Goal: Information Seeking & Learning: Understand process/instructions

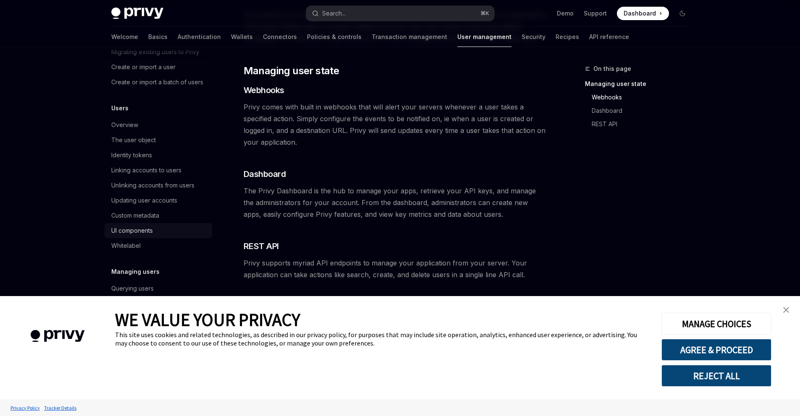
scroll to position [150, 0]
click at [111, 181] on div "Unlinking accounts from users" at bounding box center [152, 186] width 83 height 10
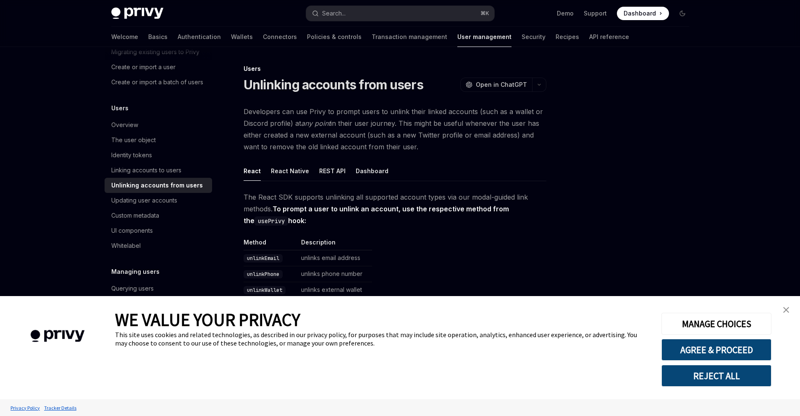
click at [789, 309] on link "close banner" at bounding box center [785, 310] width 17 height 17
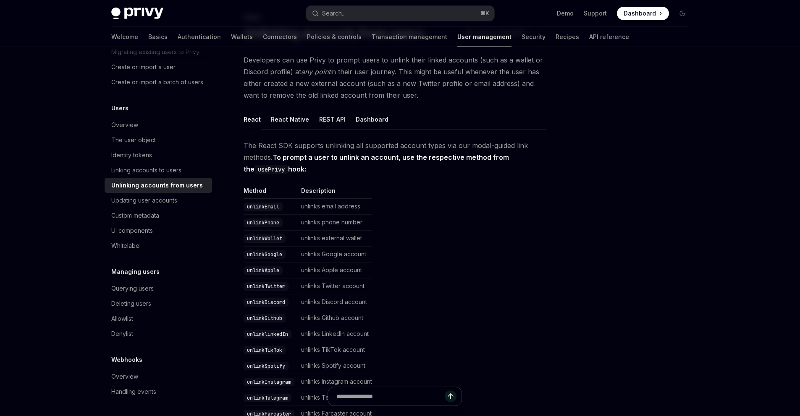
scroll to position [51, 0]
click at [243, 215] on td "unlinkEmail" at bounding box center [270, 207] width 54 height 16
click at [243, 212] on code "unlinkEmail" at bounding box center [262, 207] width 39 height 8
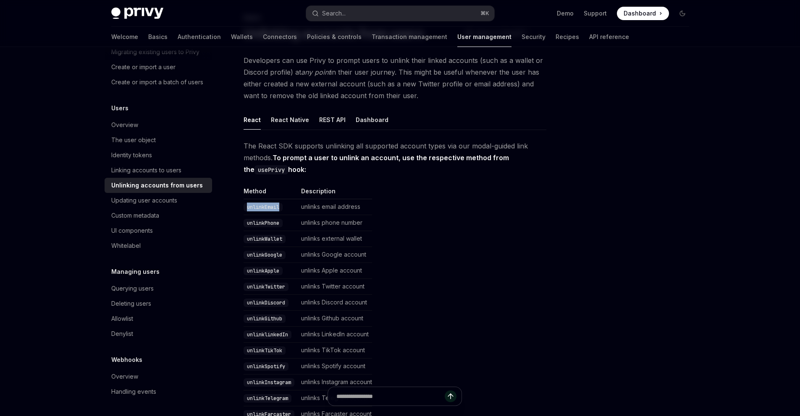
copy code "unlinkEmail"
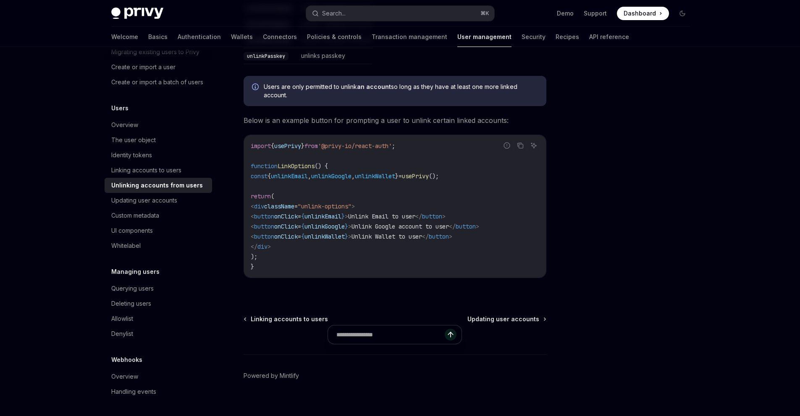
scroll to position [536, 0]
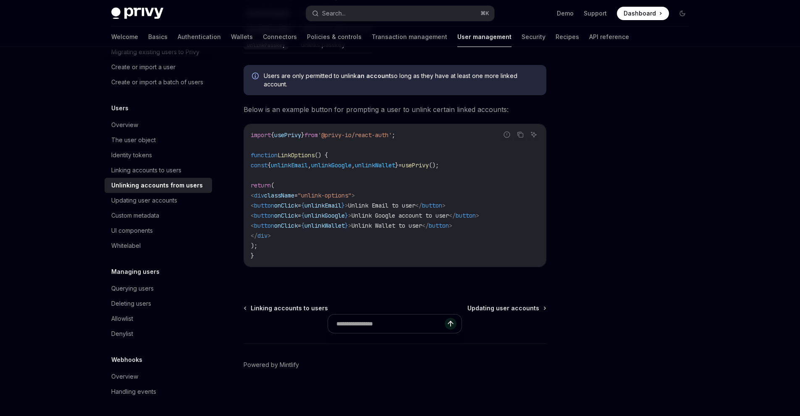
click at [271, 169] on span "unlinkEmail" at bounding box center [289, 166] width 37 height 8
click at [272, 169] on span "unlinkEmail" at bounding box center [289, 166] width 37 height 8
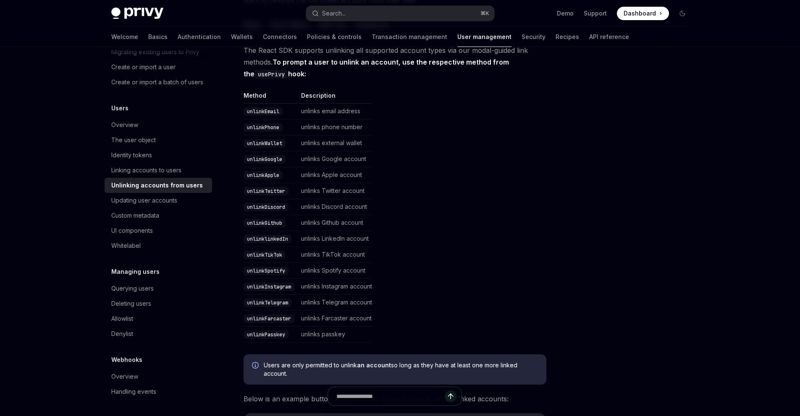
scroll to position [111, 0]
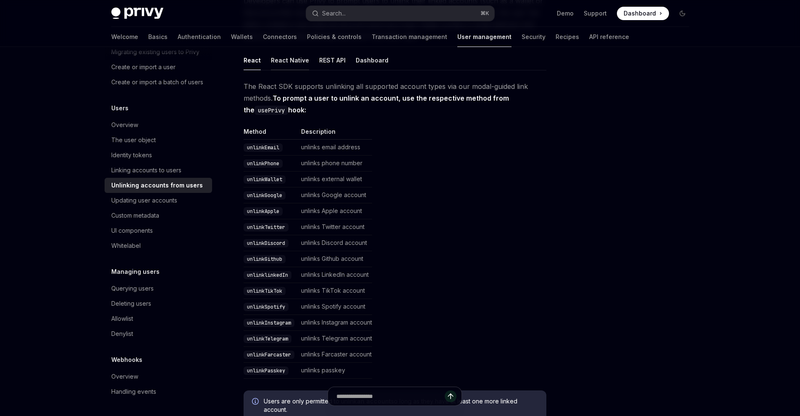
click at [271, 70] on button "React Native" at bounding box center [290, 60] width 38 height 20
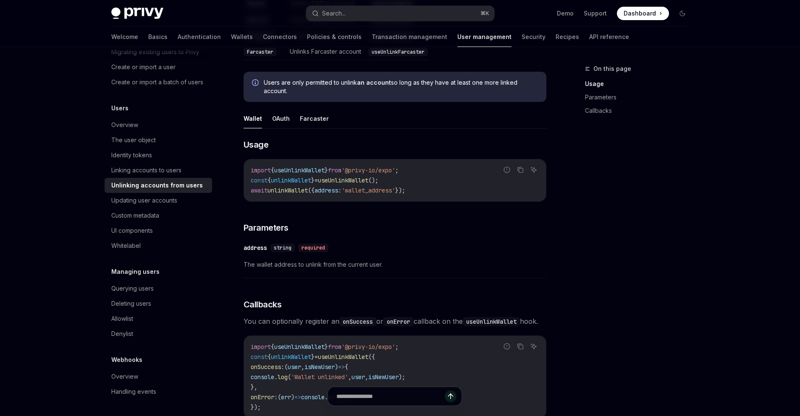
scroll to position [399, 0]
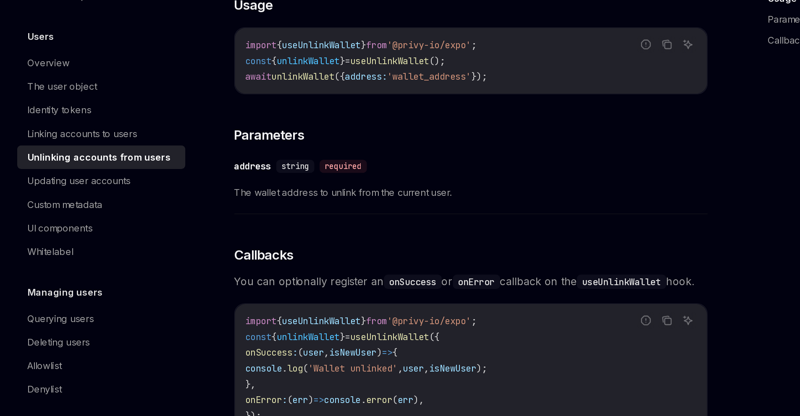
click at [272, 72] on button "OAuth" at bounding box center [281, 62] width 18 height 20
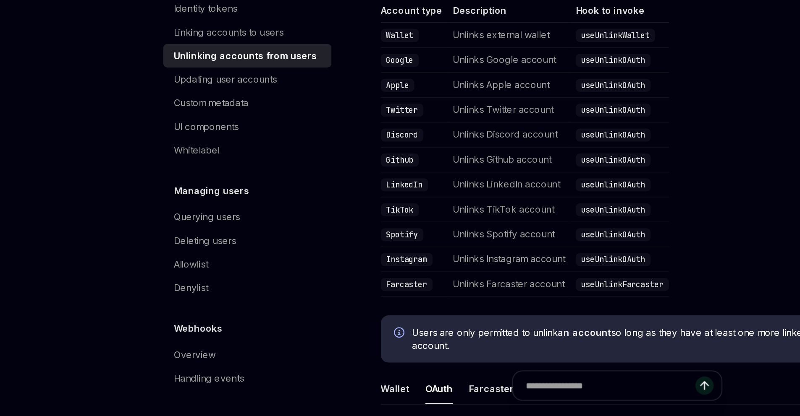
scroll to position [61, 0]
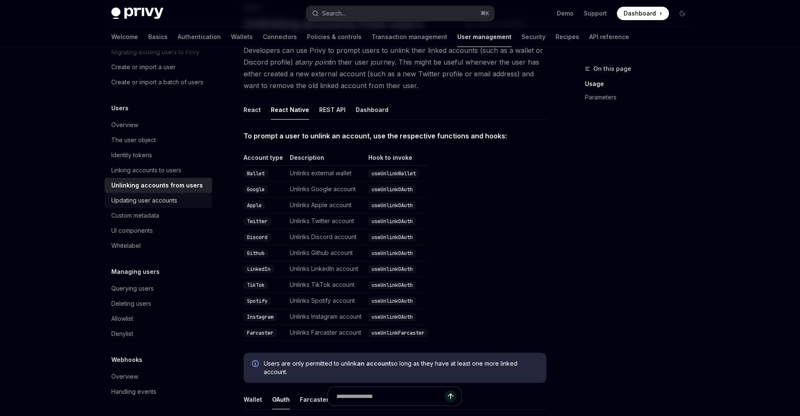
click at [111, 196] on div "Updating user accounts" at bounding box center [144, 201] width 66 height 10
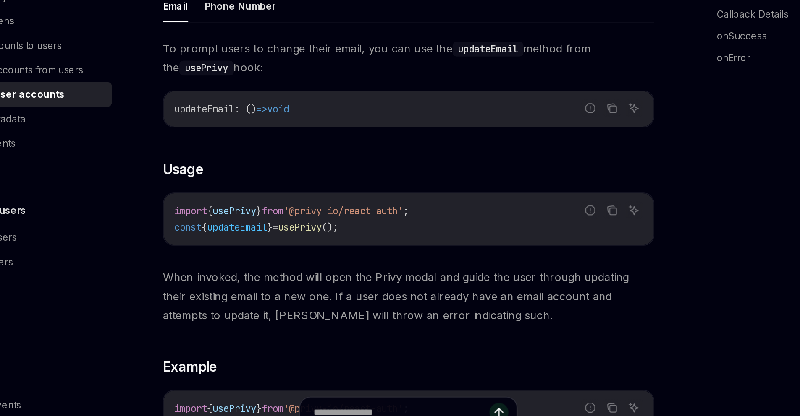
scroll to position [52, 0]
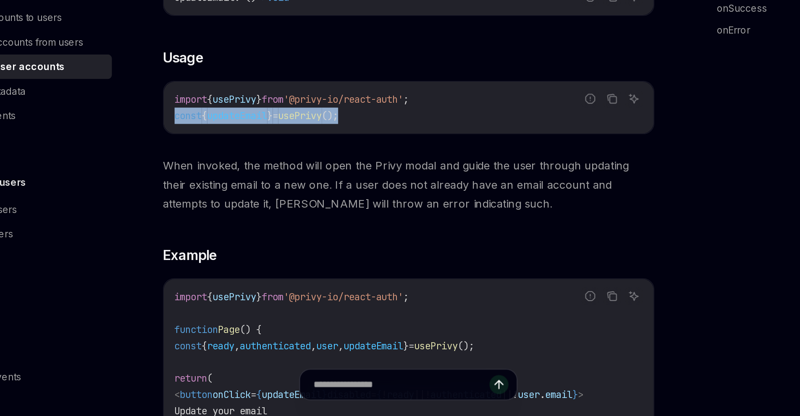
drag, startPoint x: 366, startPoint y: 306, endPoint x: 206, endPoint y: 298, distance: 160.5
click at [244, 242] on div "import { usePrivy } from '@privy-io/react-auth' ; const { updateEmail } = usePr…" at bounding box center [395, 226] width 302 height 32
copy span "const { updateEmail } = usePrivy ();"
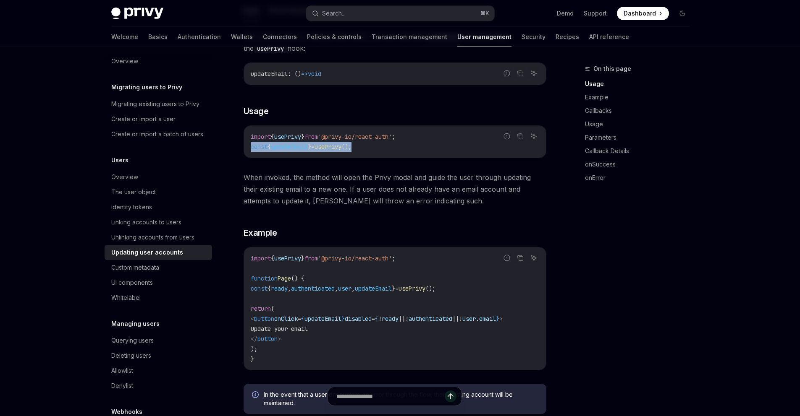
scroll to position [0, 0]
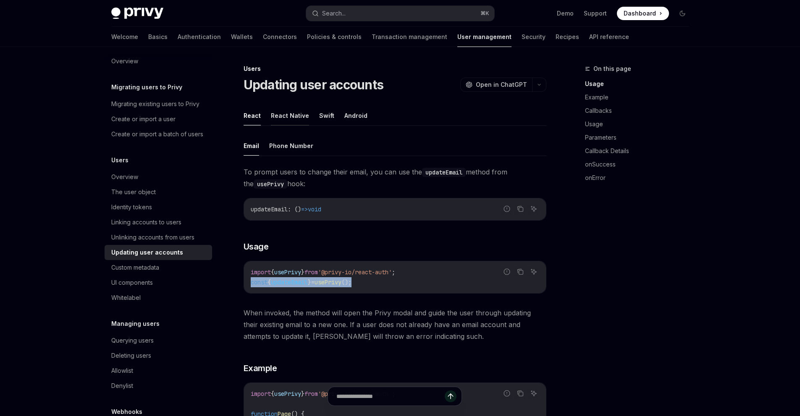
click at [271, 126] on button "React Native" at bounding box center [290, 116] width 38 height 20
type textarea "*"
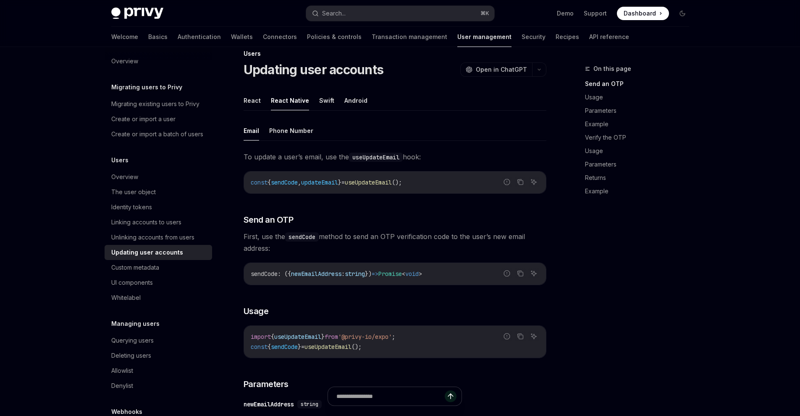
scroll to position [99, 0]
